Goal: Transaction & Acquisition: Purchase product/service

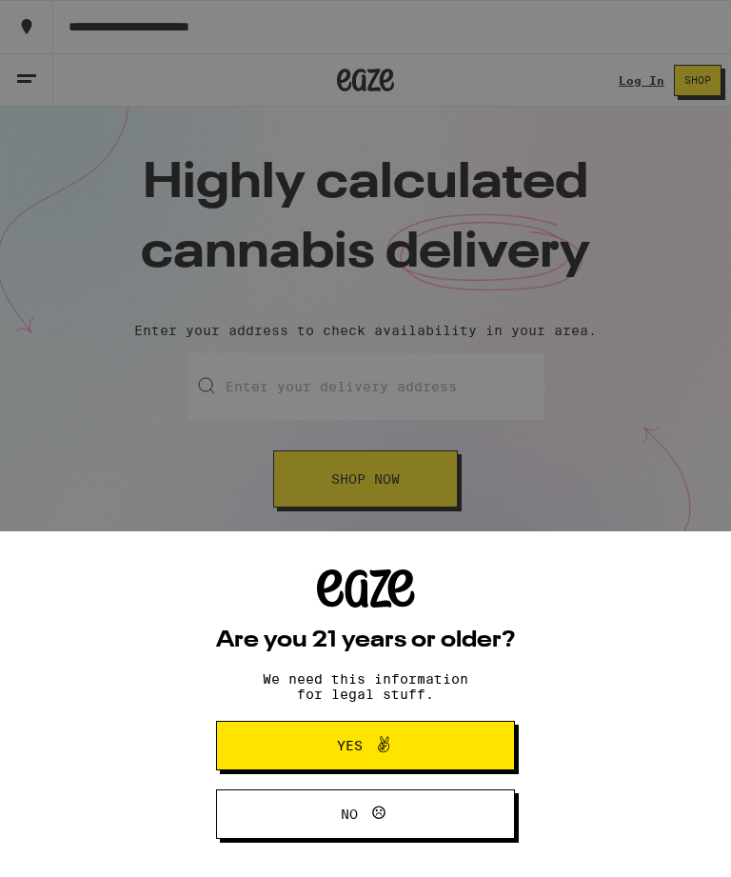
click at [376, 746] on icon at bounding box center [383, 744] width 23 height 23
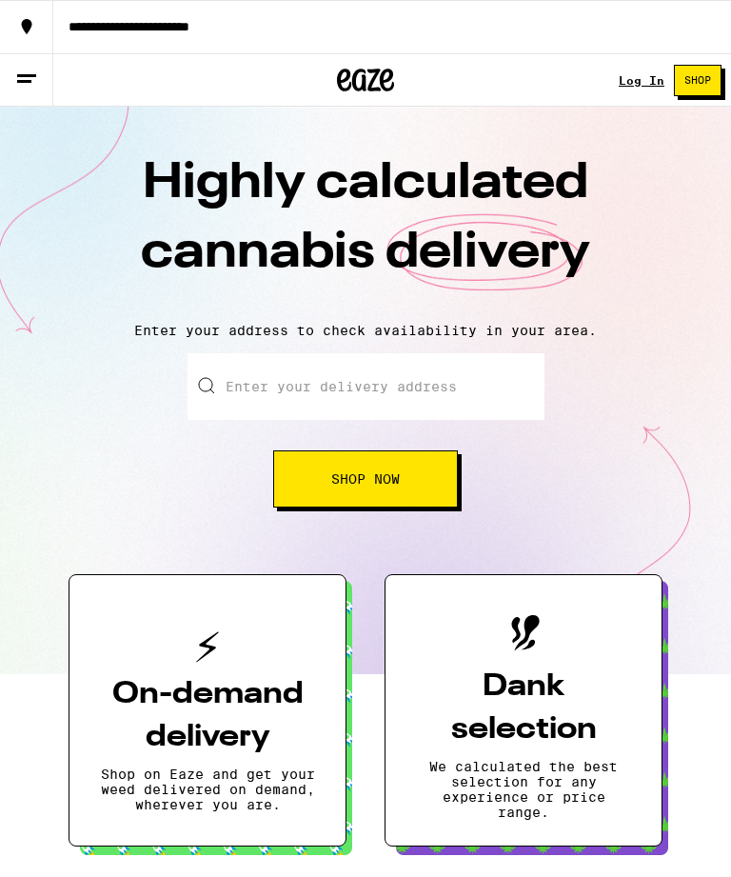
click at [374, 478] on span "Shop Now" at bounding box center [365, 478] width 69 height 13
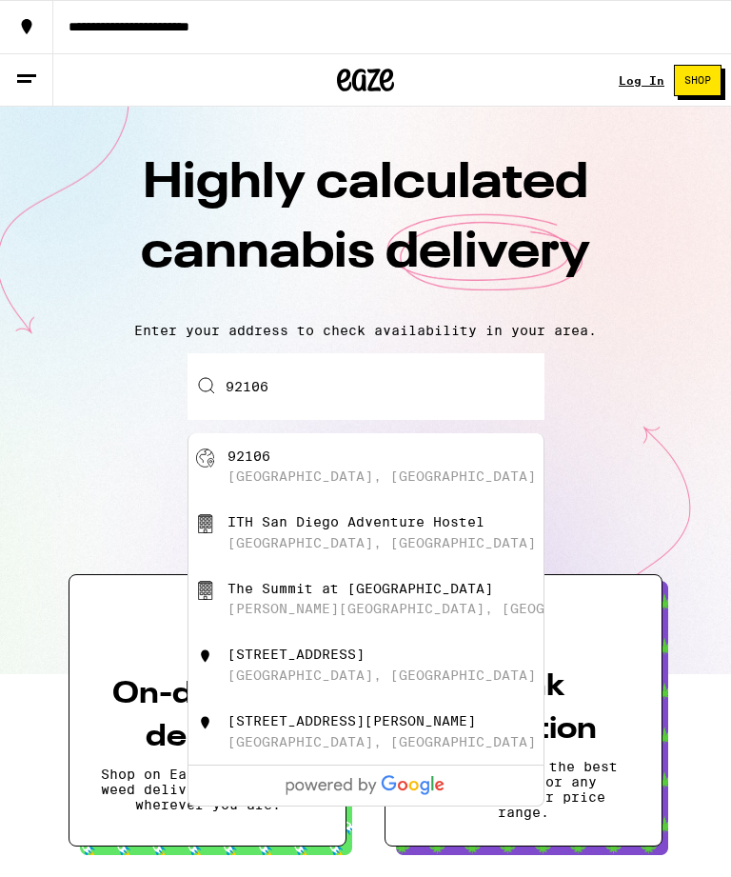
type input "92106"
click at [700, 77] on span "Shop" at bounding box center [697, 80] width 27 height 10
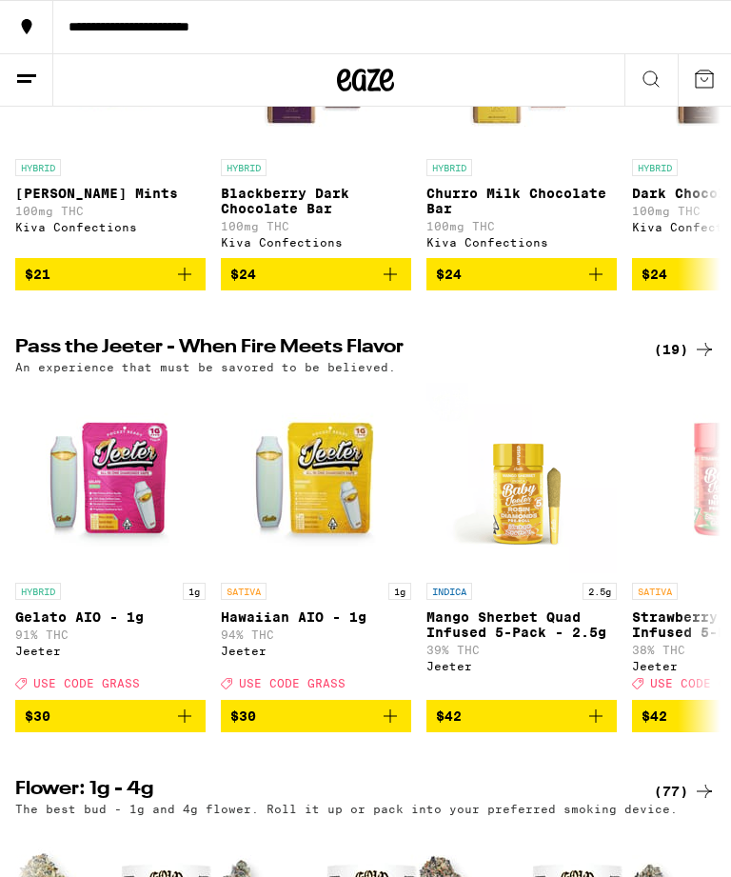
scroll to position [839, 0]
